Goal: Information Seeking & Learning: Learn about a topic

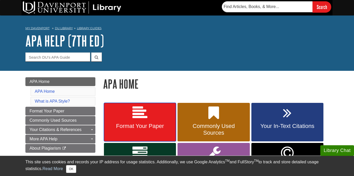
click at [147, 112] on icon at bounding box center [139, 113] width 15 height 15
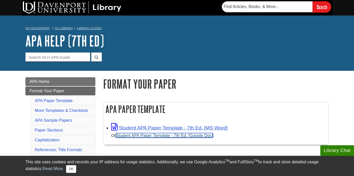
click at [142, 136] on link "Student APA Paper Template - 7th Ed. [Google Doc]" at bounding box center [164, 135] width 97 height 5
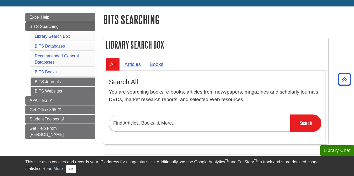
scroll to position [57, 0]
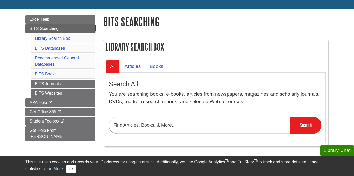
click at [56, 30] on span "BITS Searching" at bounding box center [44, 28] width 29 height 4
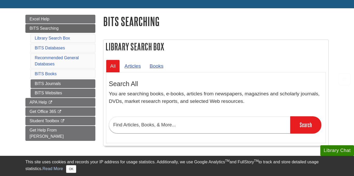
scroll to position [57, 0]
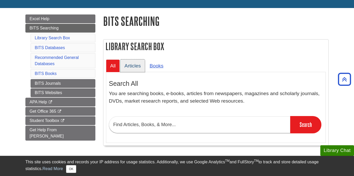
click at [130, 65] on link "Articles" at bounding box center [132, 66] width 25 height 13
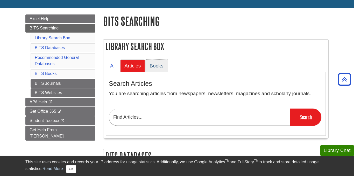
click at [158, 65] on link "Books" at bounding box center [156, 66] width 22 height 13
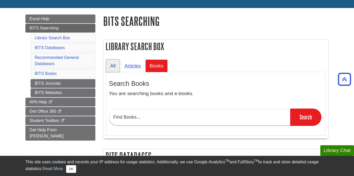
click at [109, 68] on link "All" at bounding box center [113, 66] width 14 height 13
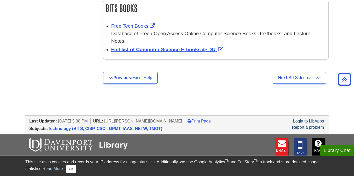
scroll to position [510, 0]
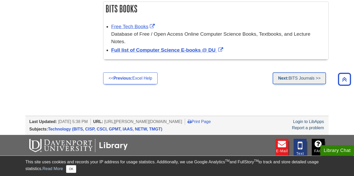
click at [281, 77] on strong "Next:" at bounding box center [283, 78] width 10 height 4
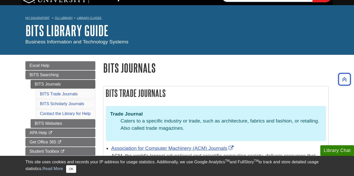
scroll to position [8, 0]
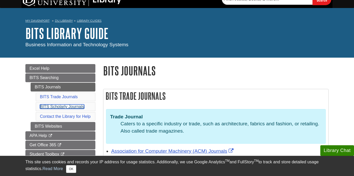
click at [67, 109] on link "BITS Scholarly Journals" at bounding box center [62, 107] width 44 height 4
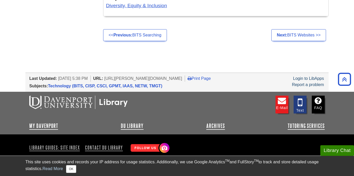
scroll to position [565, 0]
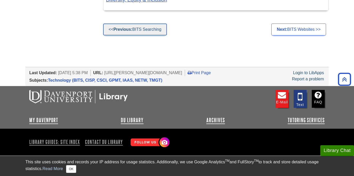
click at [137, 31] on link "<< Previous: BITS Searching" at bounding box center [135, 30] width 64 height 12
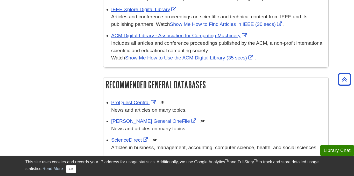
scroll to position [293, 0]
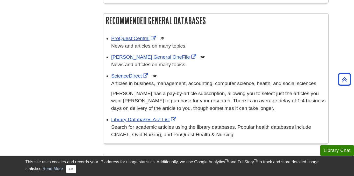
scroll to position [358, 0]
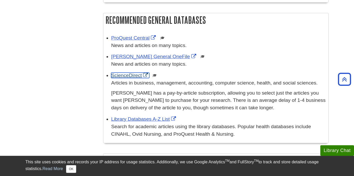
click at [117, 75] on link "ScienceDirect" at bounding box center [130, 75] width 38 height 5
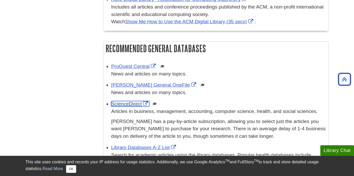
scroll to position [329, 0]
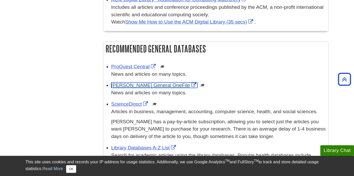
click at [142, 84] on link "[PERSON_NAME] General OneFile" at bounding box center [154, 85] width 86 height 5
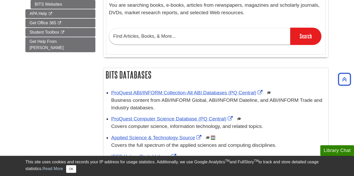
scroll to position [147, 0]
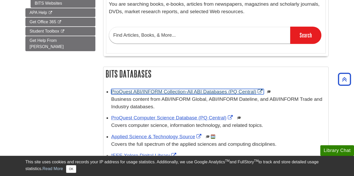
click at [126, 92] on link "ProQuest ABI/INFORM Collection-All ABI Databases (PQ Central)" at bounding box center [187, 91] width 152 height 5
